Goal: Task Accomplishment & Management: Use online tool/utility

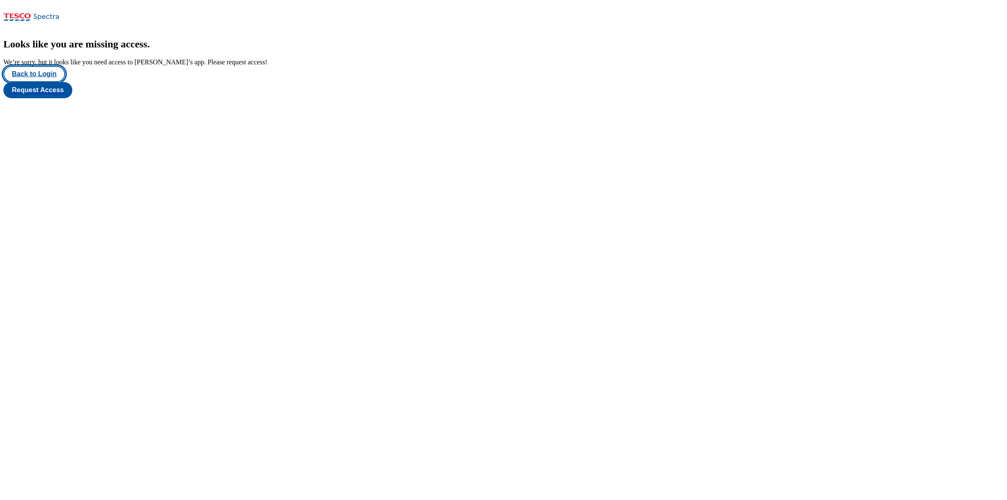
click at [63, 82] on button "Back to Login" at bounding box center [34, 74] width 62 height 16
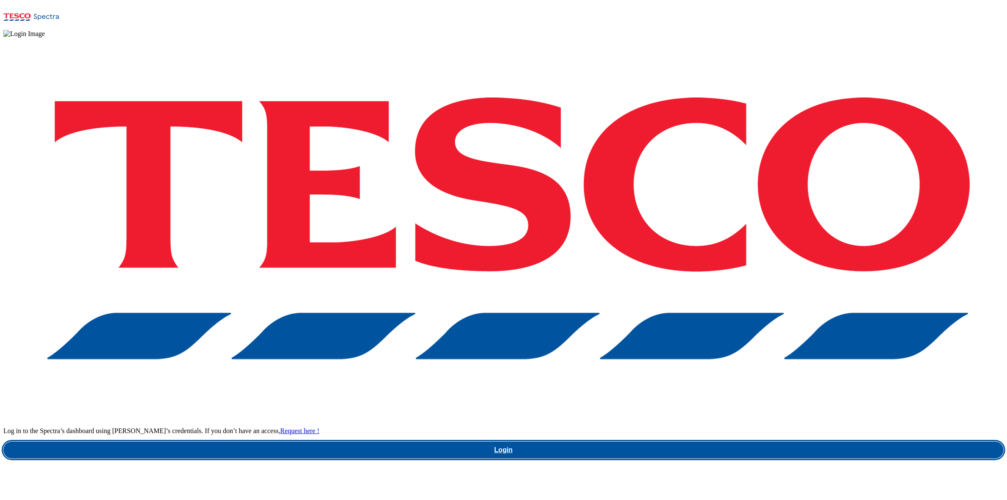
click at [783, 441] on link "Login" at bounding box center [503, 449] width 1000 height 17
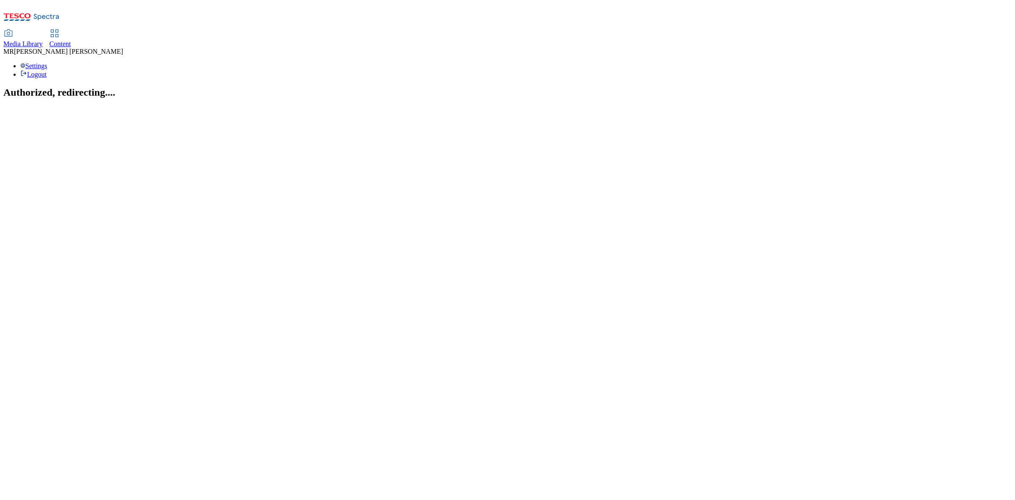
click at [71, 40] on div "Content" at bounding box center [60, 44] width 22 height 8
select select "ghs-[GEOGRAPHIC_DATA]"
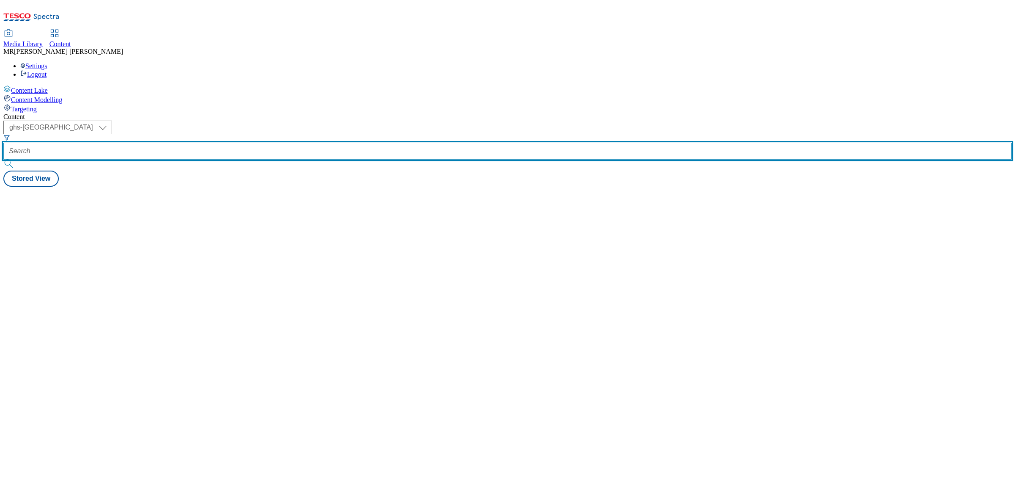
click at [197, 143] on input "text" at bounding box center [507, 151] width 1008 height 17
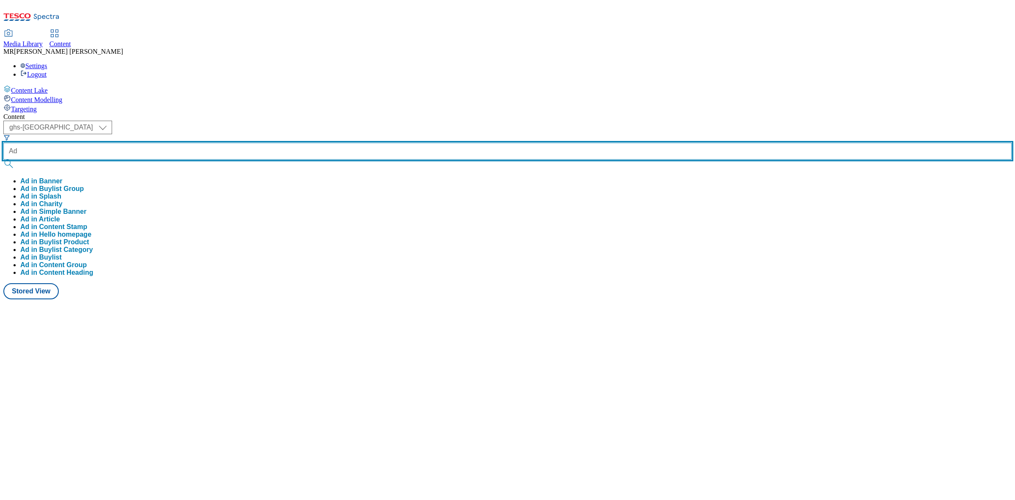
paste input "542148"
type input "Ad542148"
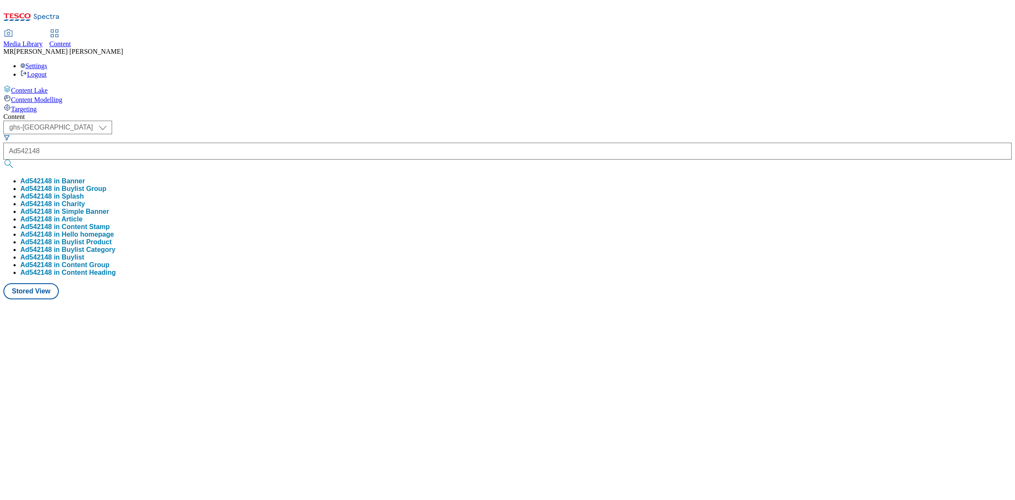
click at [107, 185] on button "Ad542148 in Buylist Group" at bounding box center [63, 189] width 86 height 8
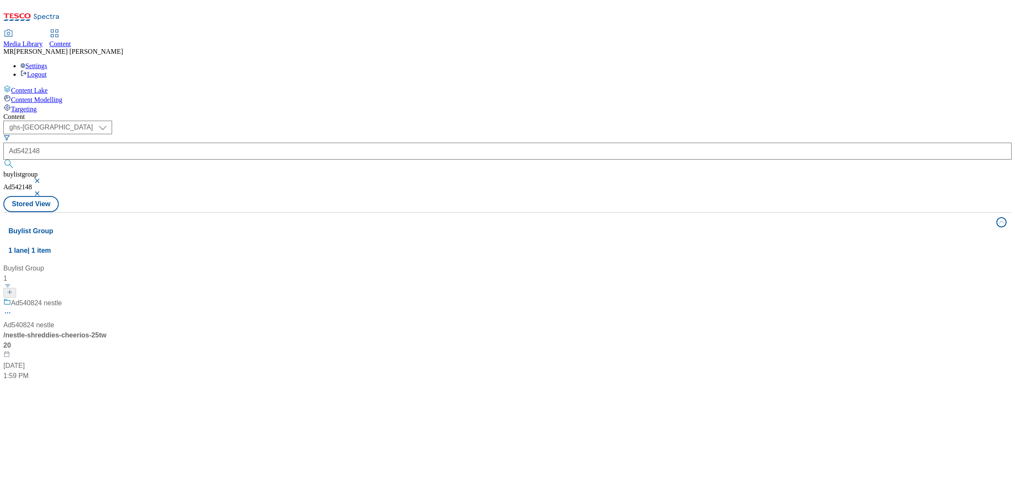
click at [62, 298] on span "Ad540824 nestle" at bounding box center [36, 303] width 51 height 11
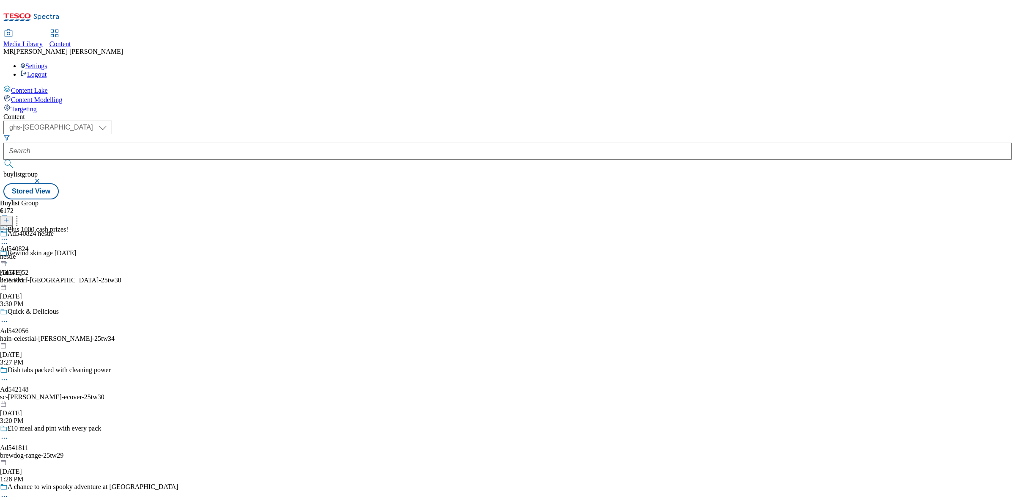
click at [206, 134] on form at bounding box center [507, 152] width 1008 height 36
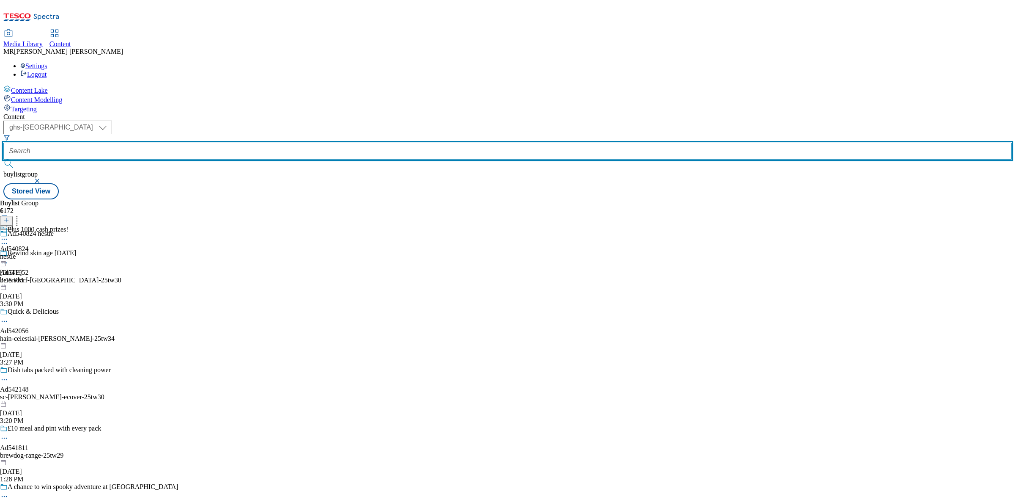
click at [205, 143] on input "text" at bounding box center [507, 151] width 1008 height 17
paste input "542148"
click at [182, 143] on input "542148" at bounding box center [507, 151] width 1008 height 17
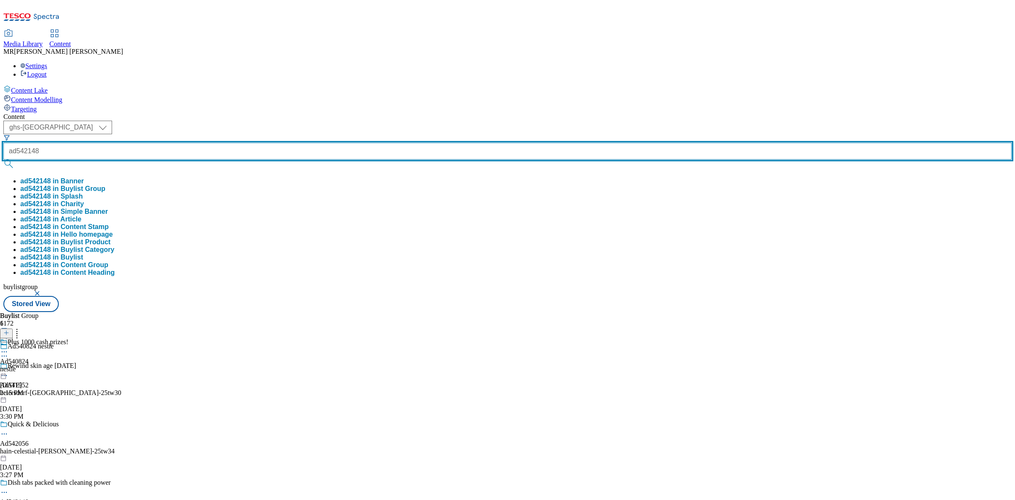
type input "ad542148"
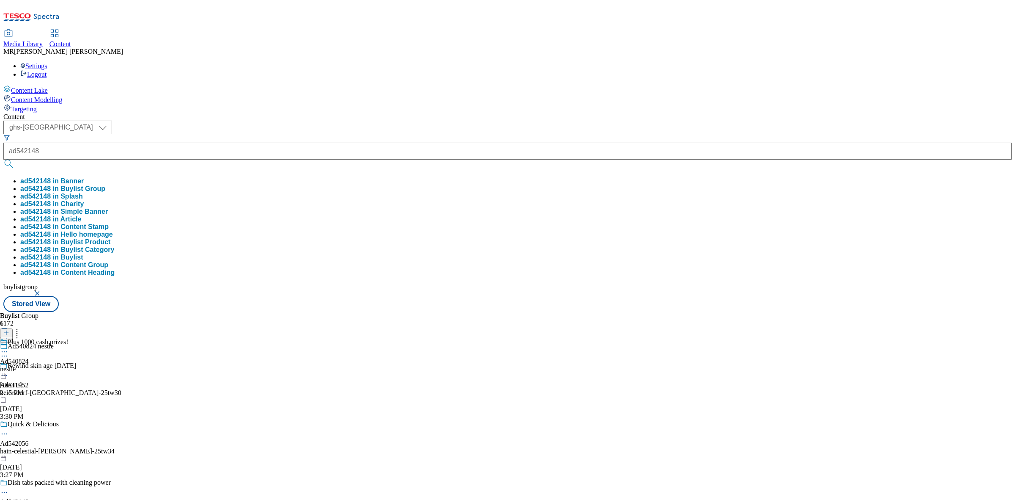
click at [105, 185] on button "ad542148 in Buylist Group" at bounding box center [62, 189] width 85 height 8
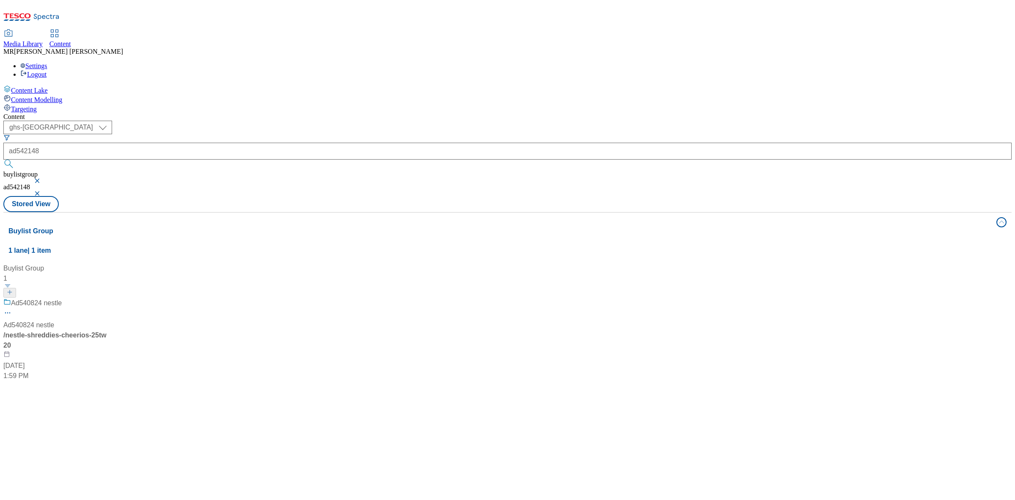
click at [42, 178] on button "button" at bounding box center [38, 180] width 8 height 5
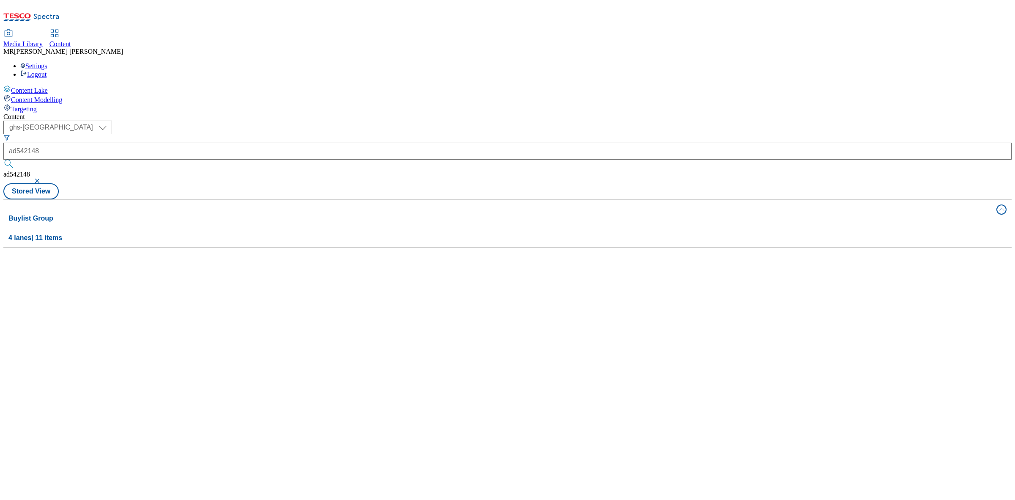
click at [42, 178] on button "button" at bounding box center [38, 180] width 8 height 5
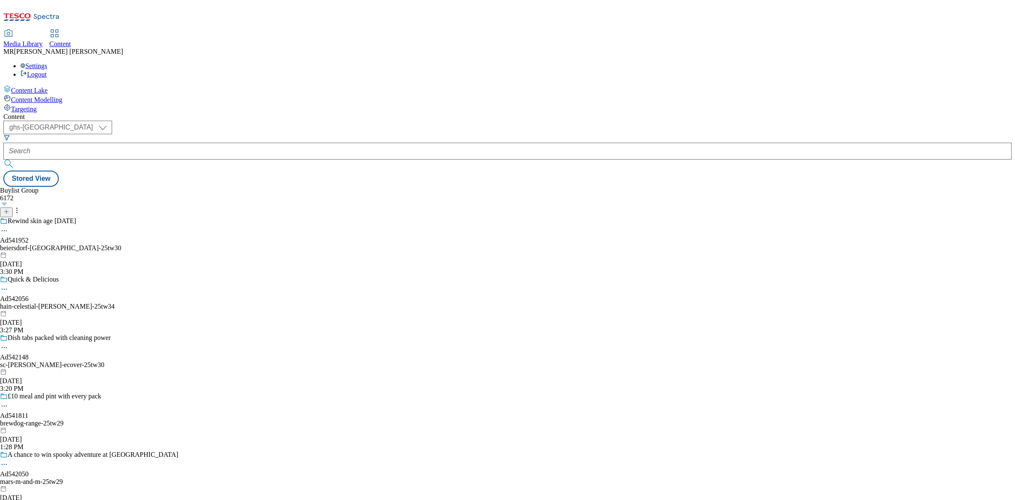
scroll to position [53, 0]
click at [111, 334] on span "Dish tabs packed with cleaning power" at bounding box center [59, 338] width 103 height 9
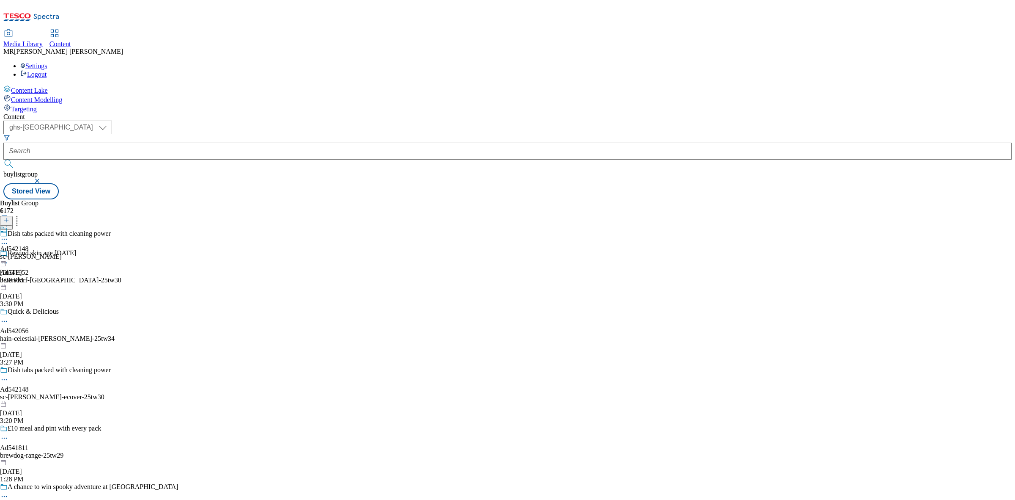
click at [8, 375] on icon at bounding box center [4, 379] width 8 height 8
click at [36, 394] on span "Edit" at bounding box center [31, 397] width 10 height 6
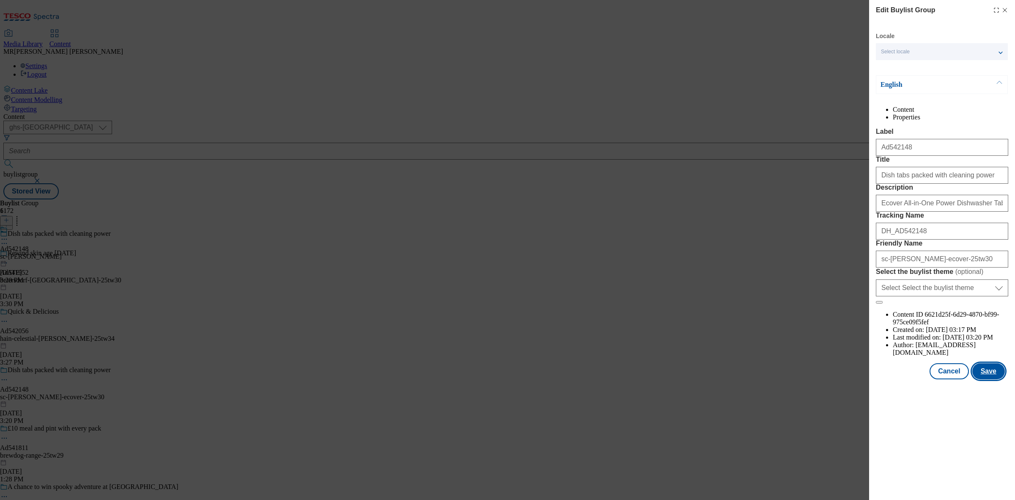
click at [985, 379] on button "Save" at bounding box center [988, 371] width 33 height 16
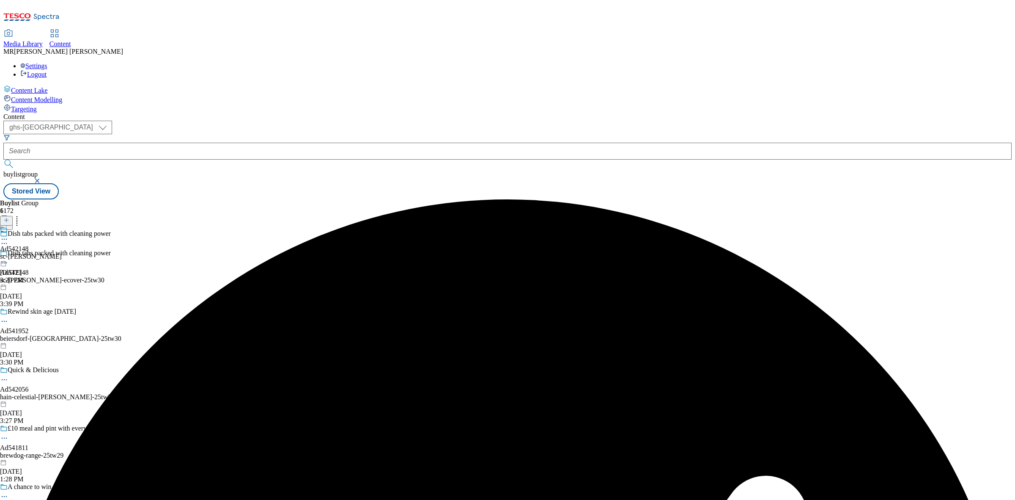
click at [8, 235] on icon at bounding box center [4, 239] width 8 height 8
click at [70, 312] on span "Open Preview Url" at bounding box center [48, 315] width 44 height 6
click at [8, 235] on icon at bounding box center [4, 239] width 8 height 8
click at [45, 322] on span "Publish" at bounding box center [35, 325] width 19 height 6
